Goal: Navigation & Orientation: Find specific page/section

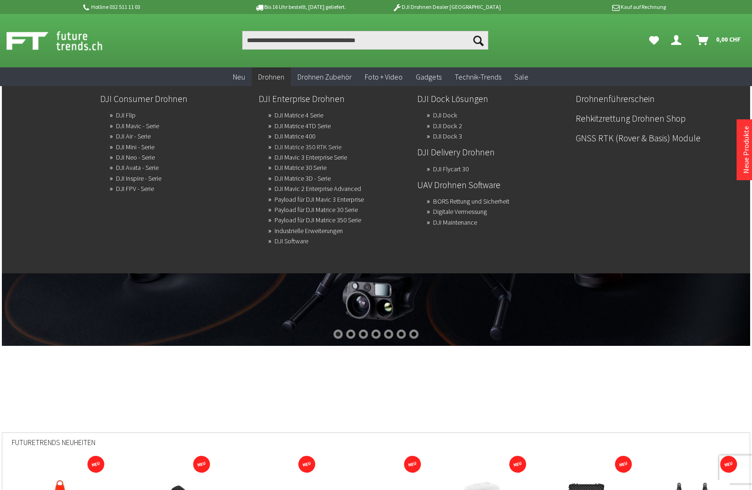
click at [328, 145] on link "DJI Matrice 350 RTK Serie" at bounding box center [307, 146] width 67 height 13
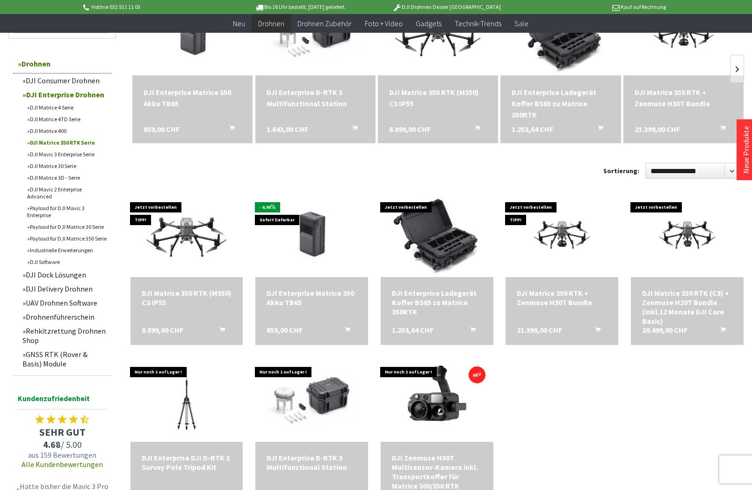
scroll to position [150, 0]
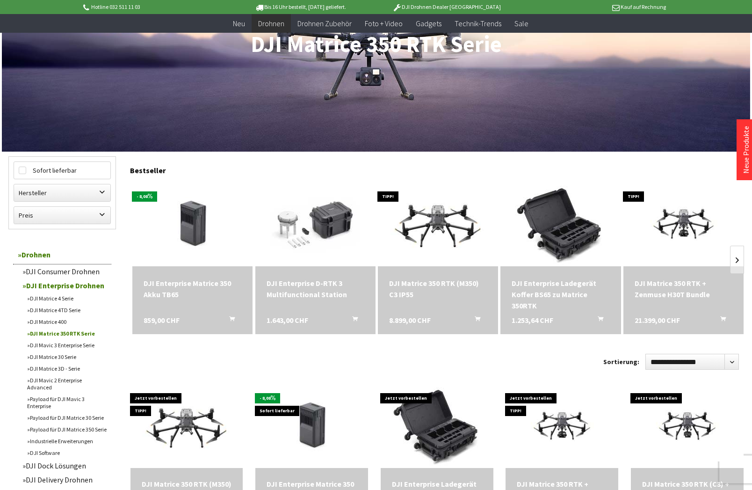
click at [675, 288] on div "DJI Matrice 350 RTK + Zenmuse H30T Bundle" at bounding box center [683, 288] width 98 height 22
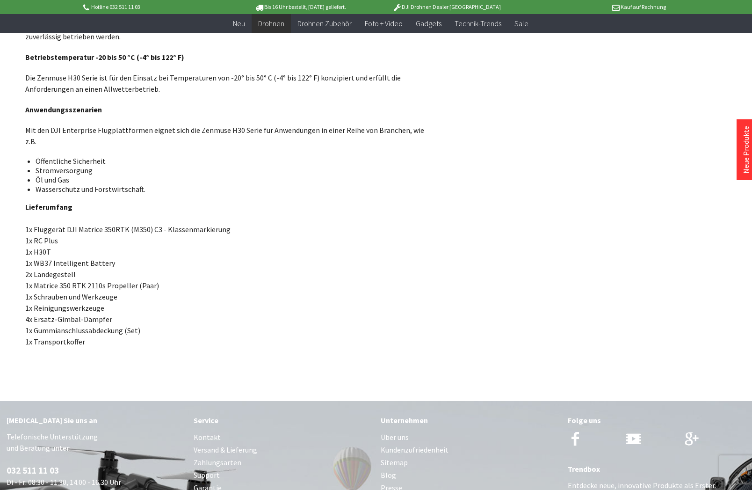
scroll to position [3577, 0]
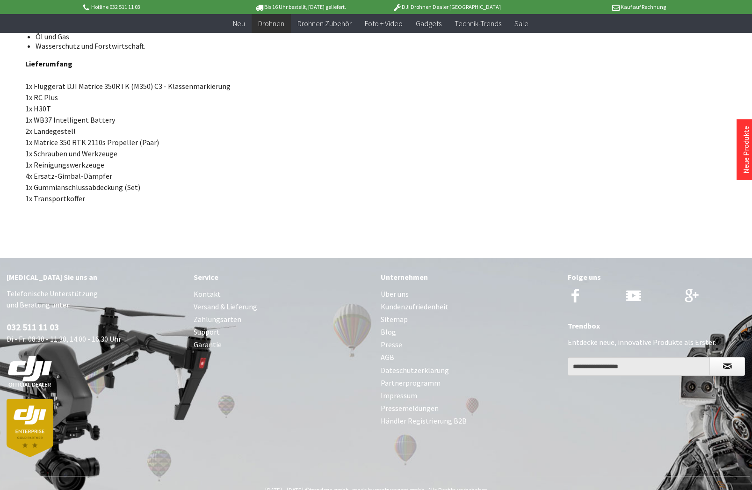
click at [396, 288] on link "Über uns" at bounding box center [470, 294] width 178 height 13
